Goal: Transaction & Acquisition: Purchase product/service

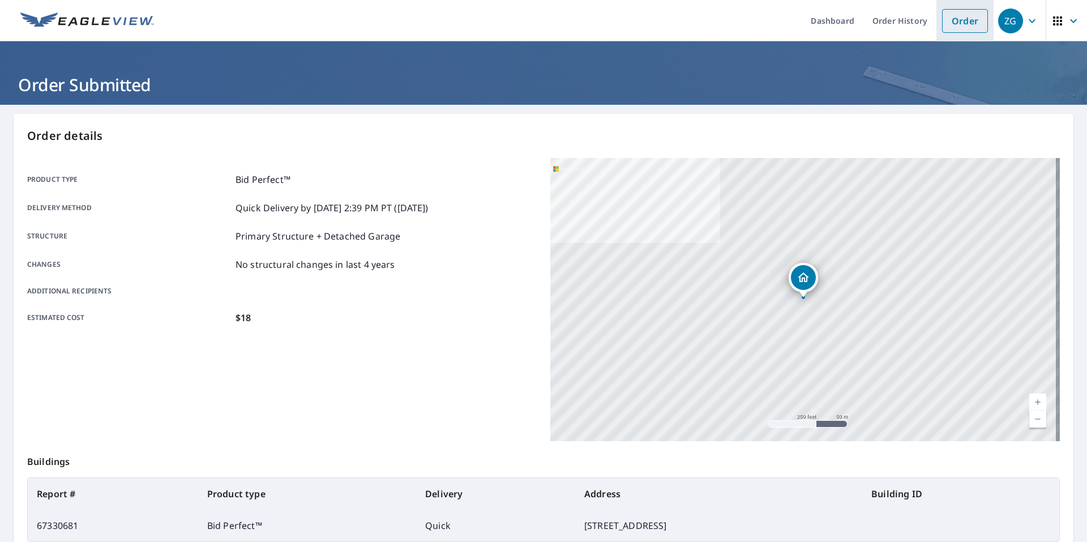
click at [961, 16] on link "Order" at bounding box center [965, 21] width 46 height 24
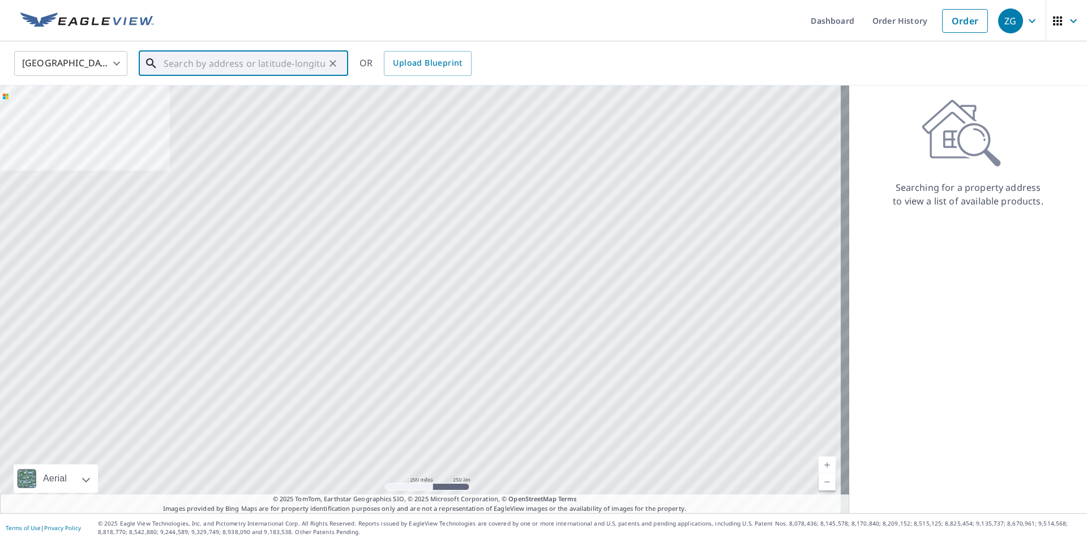
click at [223, 69] on input "text" at bounding box center [244, 64] width 161 height 32
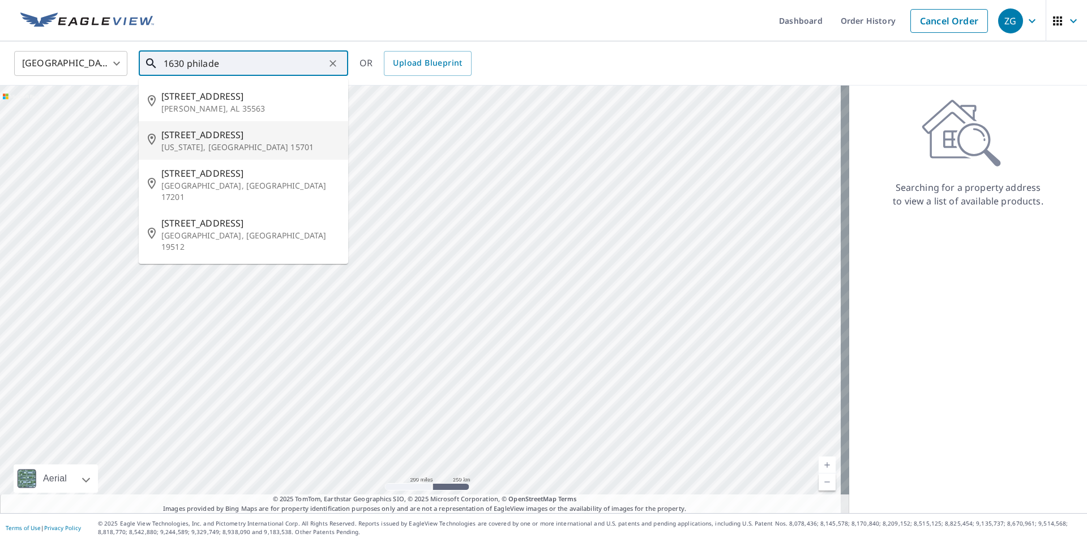
click at [228, 143] on p "[US_STATE], [GEOGRAPHIC_DATA] 15701" at bounding box center [250, 147] width 178 height 11
type input "[STREET_ADDRESS][US_STATE]"
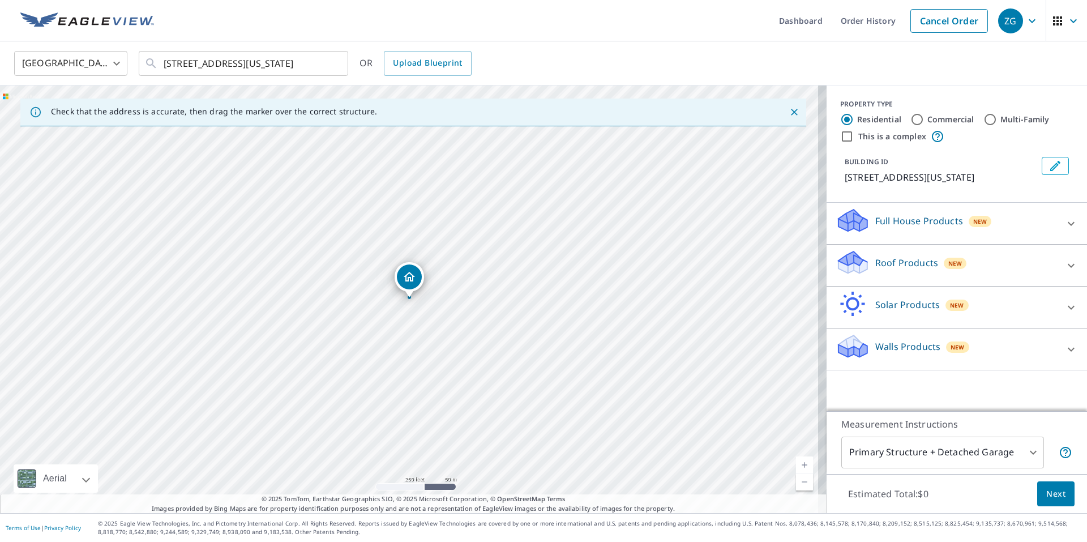
click at [975, 269] on div "Roof Products New" at bounding box center [946, 265] width 222 height 32
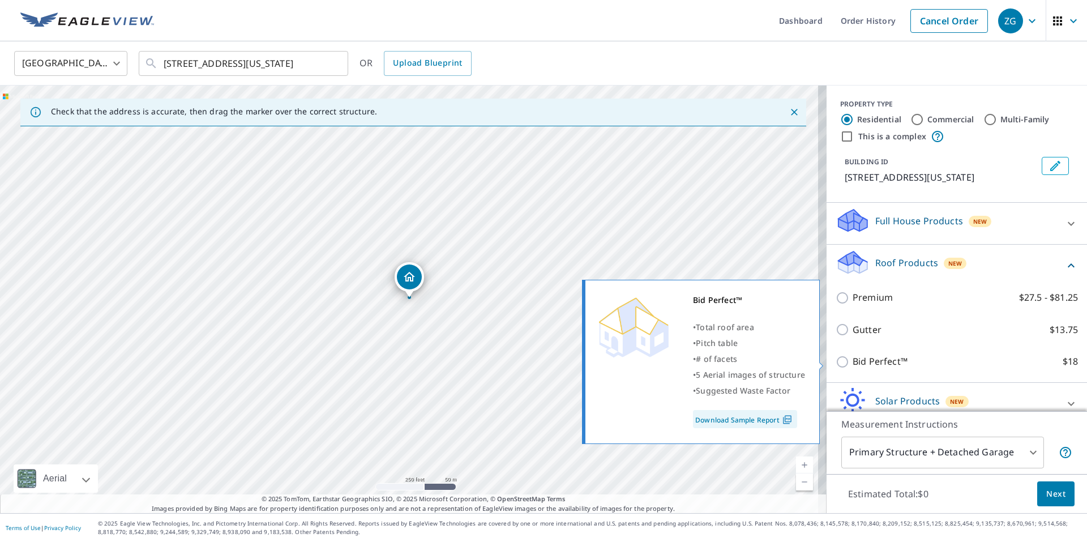
click at [880, 361] on p "Bid Perfect™" at bounding box center [879, 361] width 55 height 14
click at [852, 361] on input "Bid Perfect™ $18" at bounding box center [843, 362] width 17 height 14
checkbox input "true"
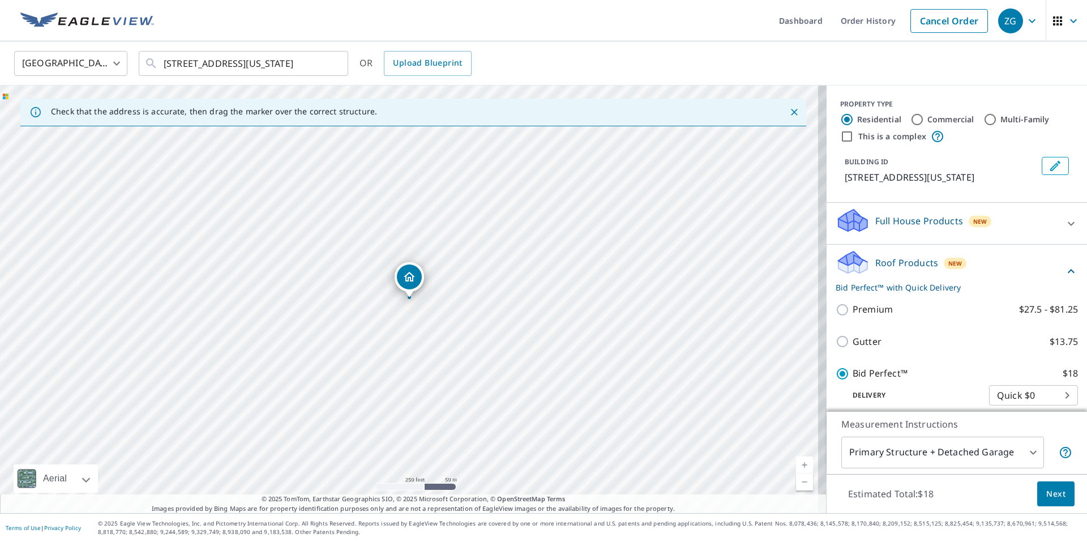
click at [1046, 488] on span "Next" at bounding box center [1055, 494] width 19 height 14
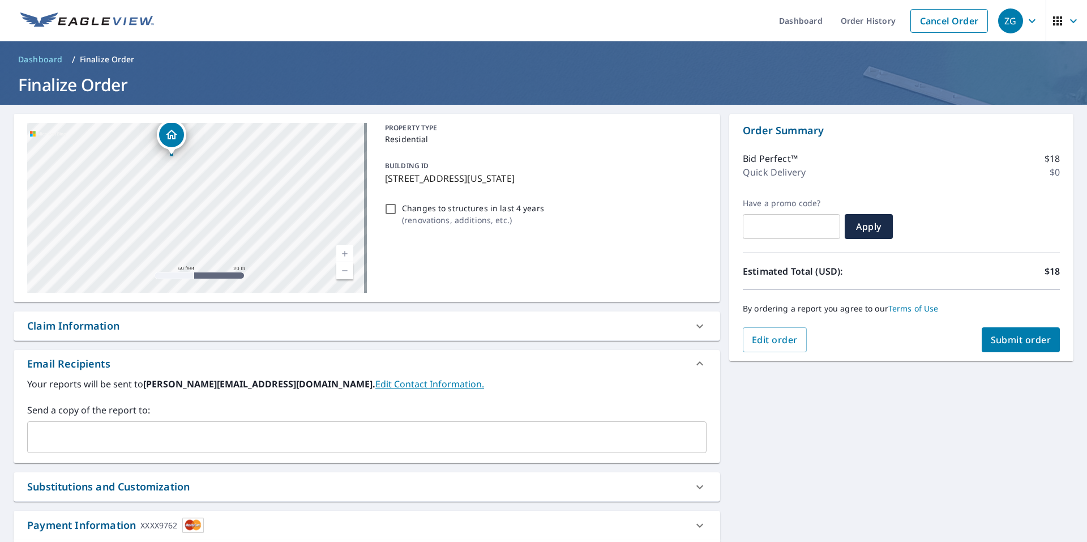
click at [991, 344] on span "Submit order" at bounding box center [1021, 339] width 61 height 12
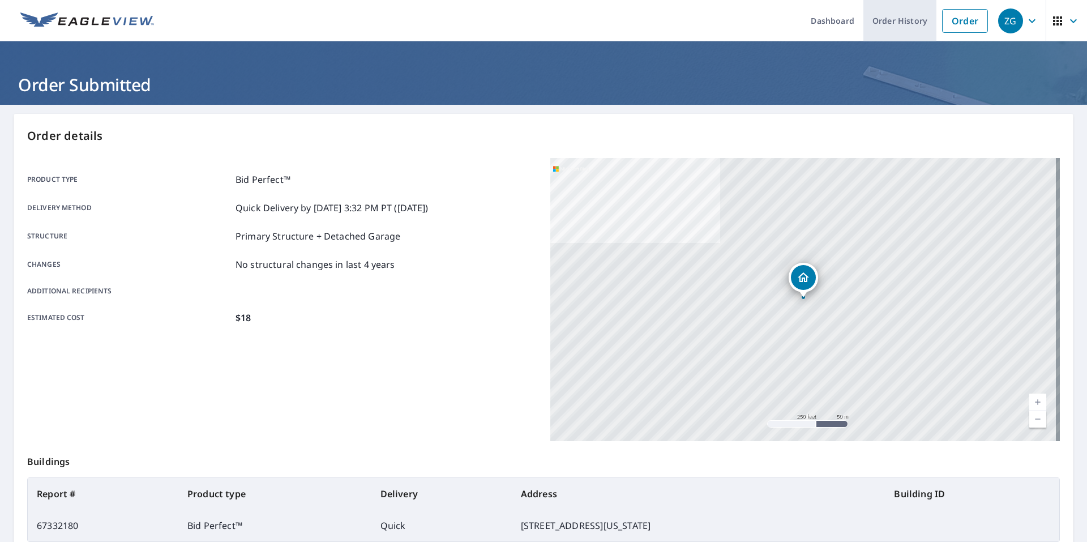
click at [889, 23] on link "Order History" at bounding box center [899, 20] width 73 height 41
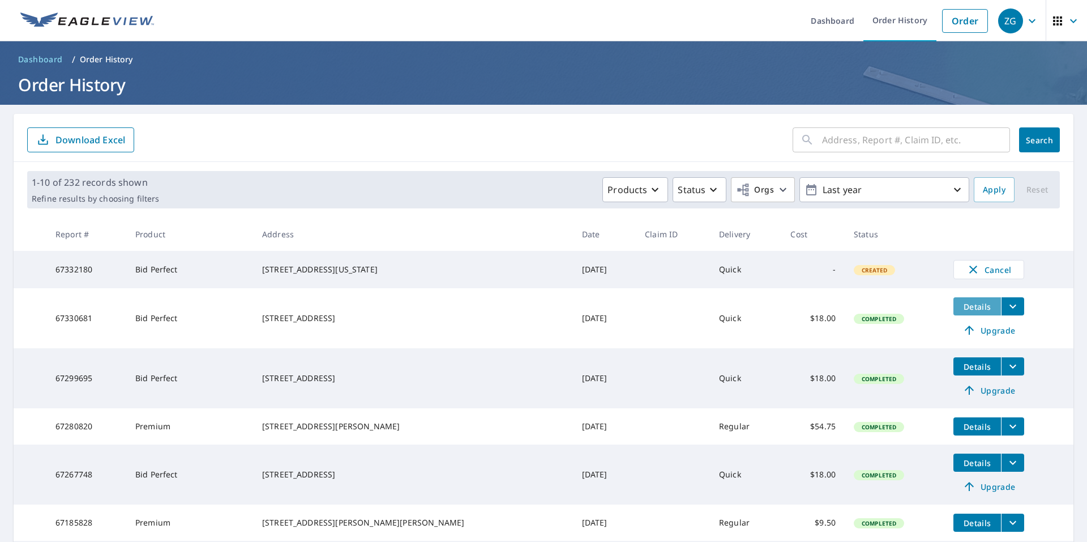
click at [954, 315] on button "Details" at bounding box center [977, 306] width 48 height 18
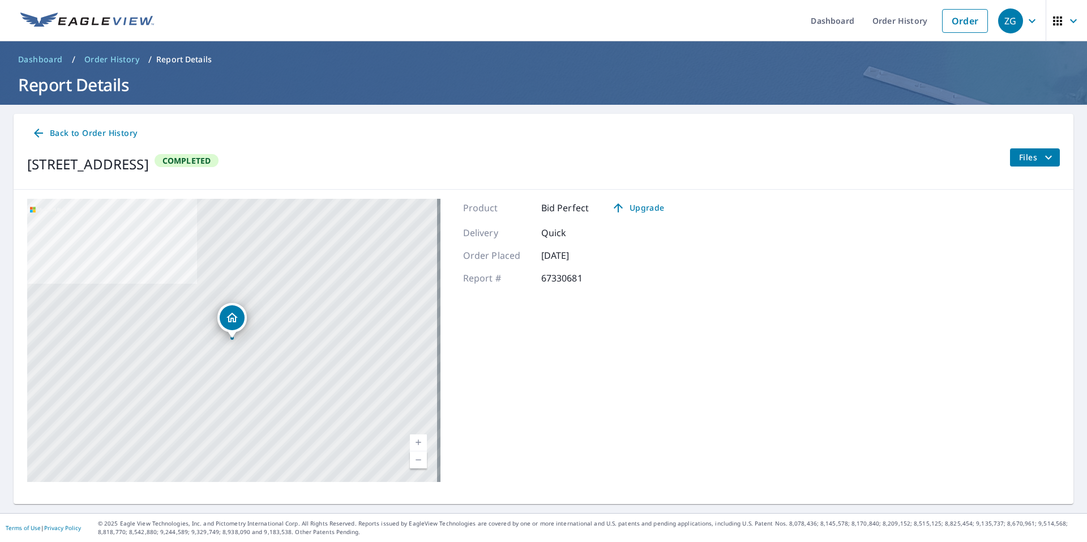
click at [1019, 158] on span "Files" at bounding box center [1037, 158] width 36 height 14
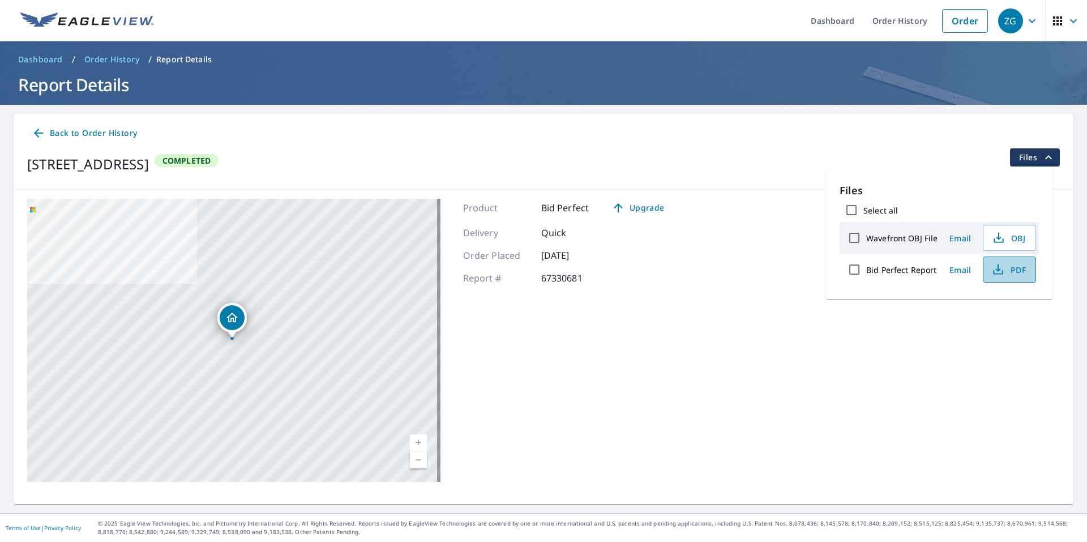
click at [1011, 273] on span "PDF" at bounding box center [1008, 270] width 36 height 14
